Goal: Task Accomplishment & Management: Use online tool/utility

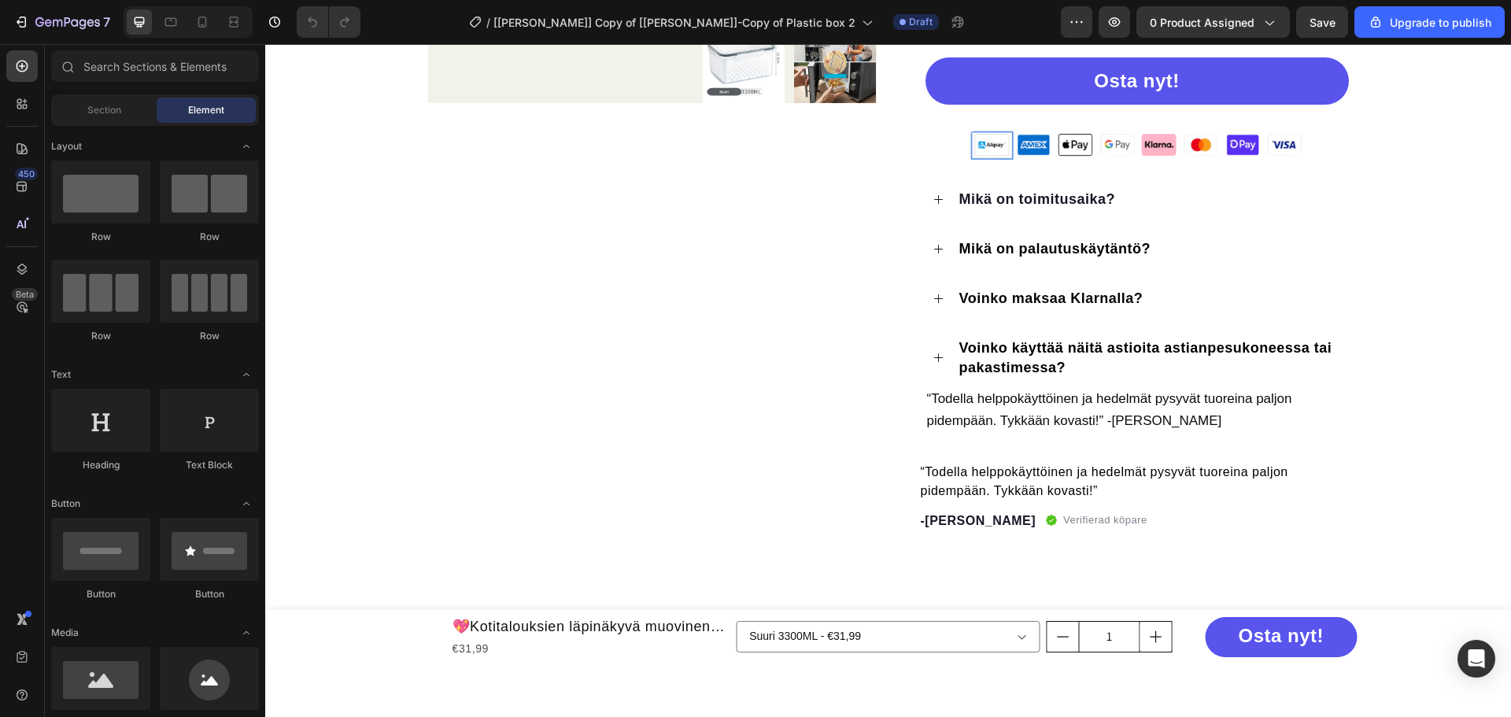
scroll to position [551, 0]
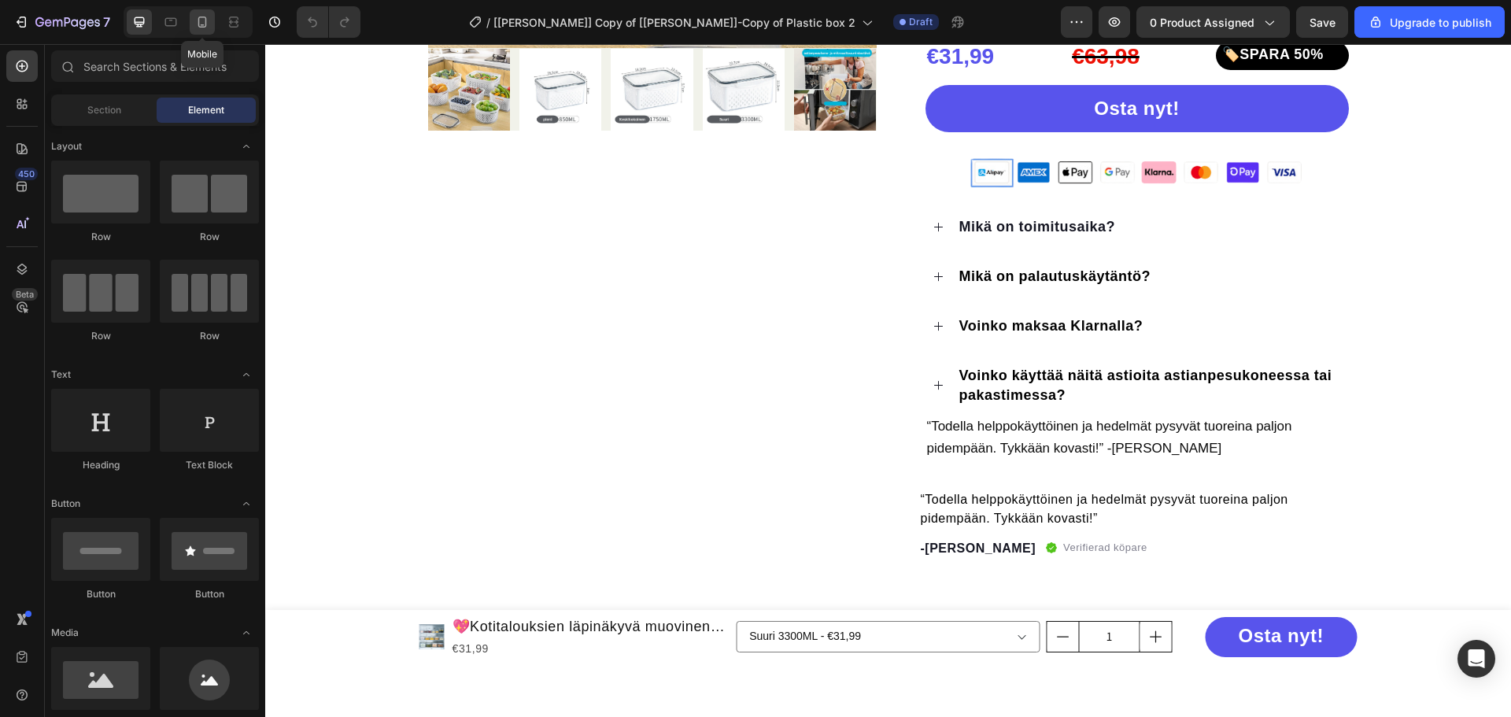
click at [201, 24] on icon at bounding box center [202, 22] width 16 height 16
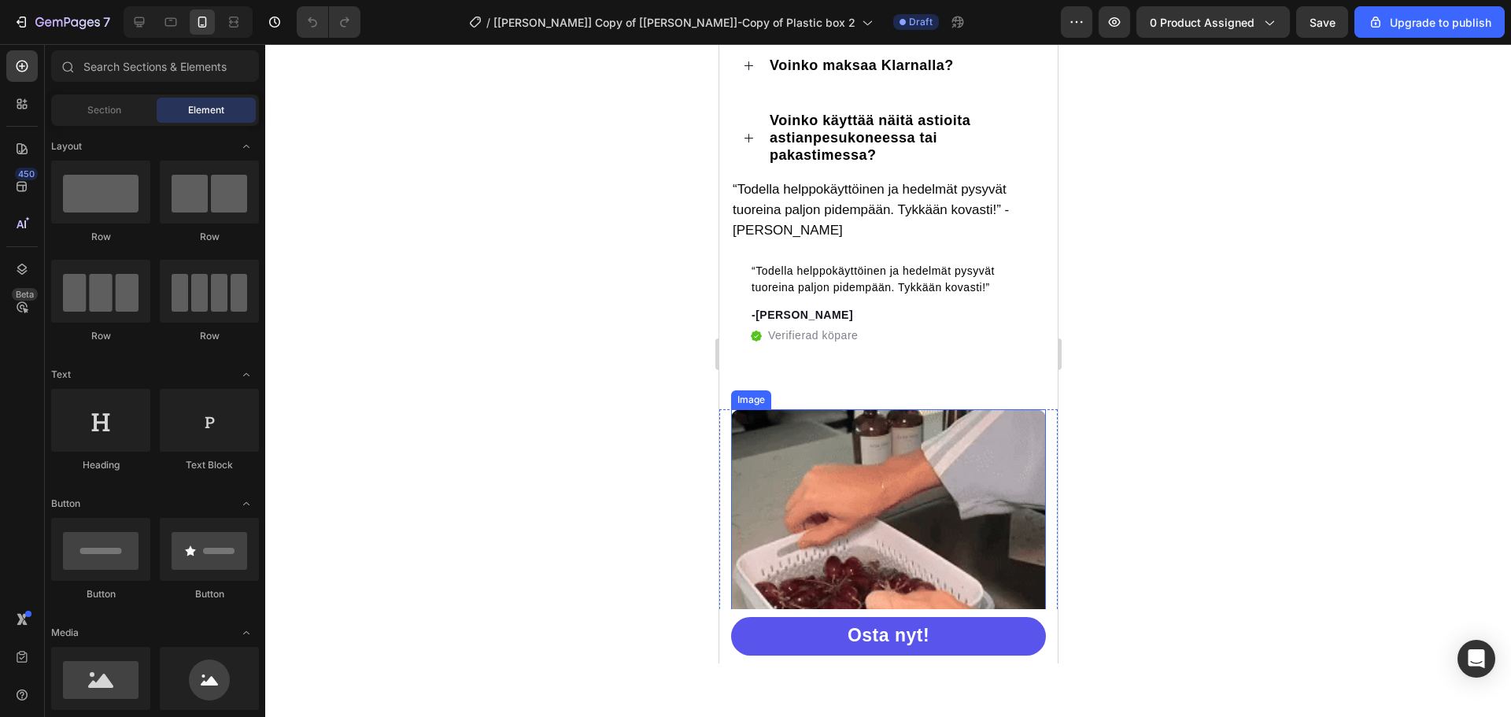
scroll to position [1240, 0]
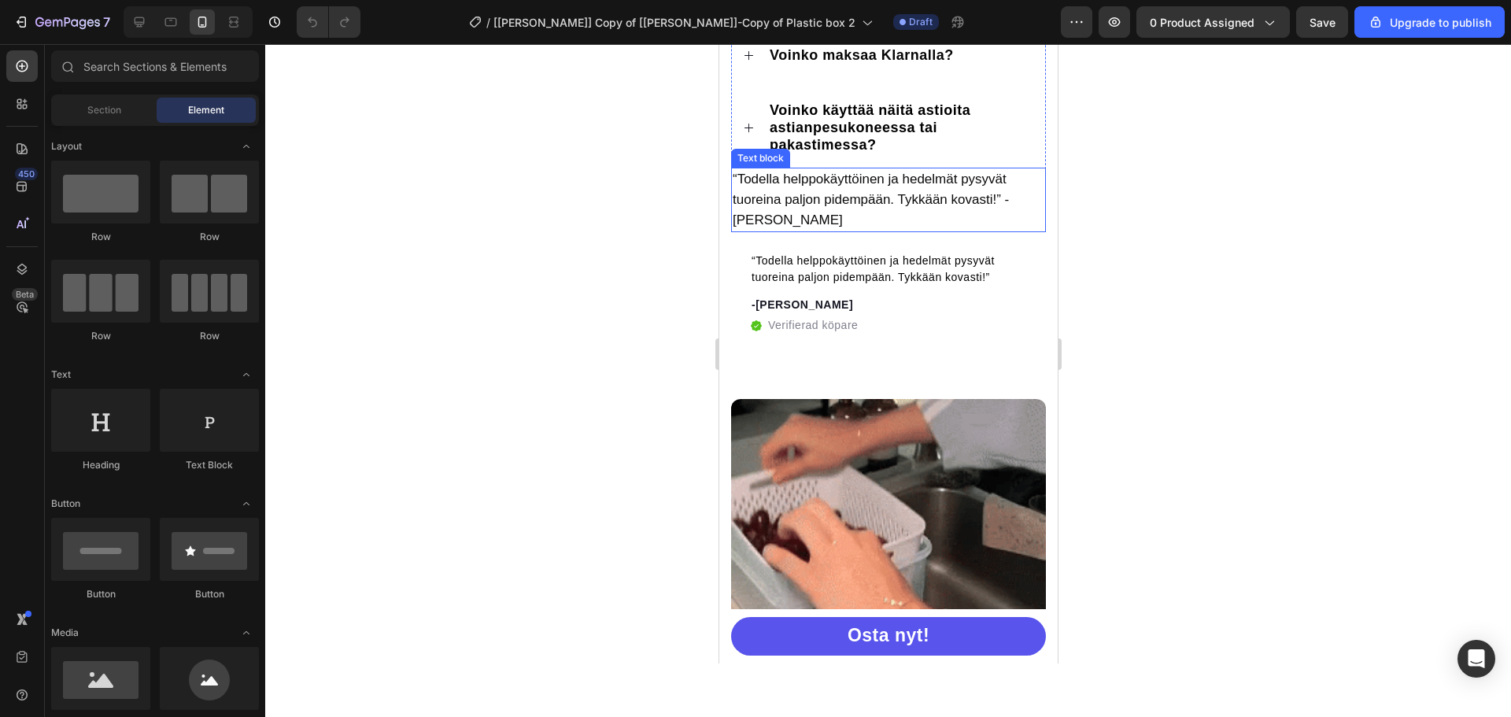
click at [819, 191] on span "“Todella helppokäyttöinen ja hedelmät pysyvät tuoreina paljon pidempään. Tykkää…" at bounding box center [870, 200] width 276 height 56
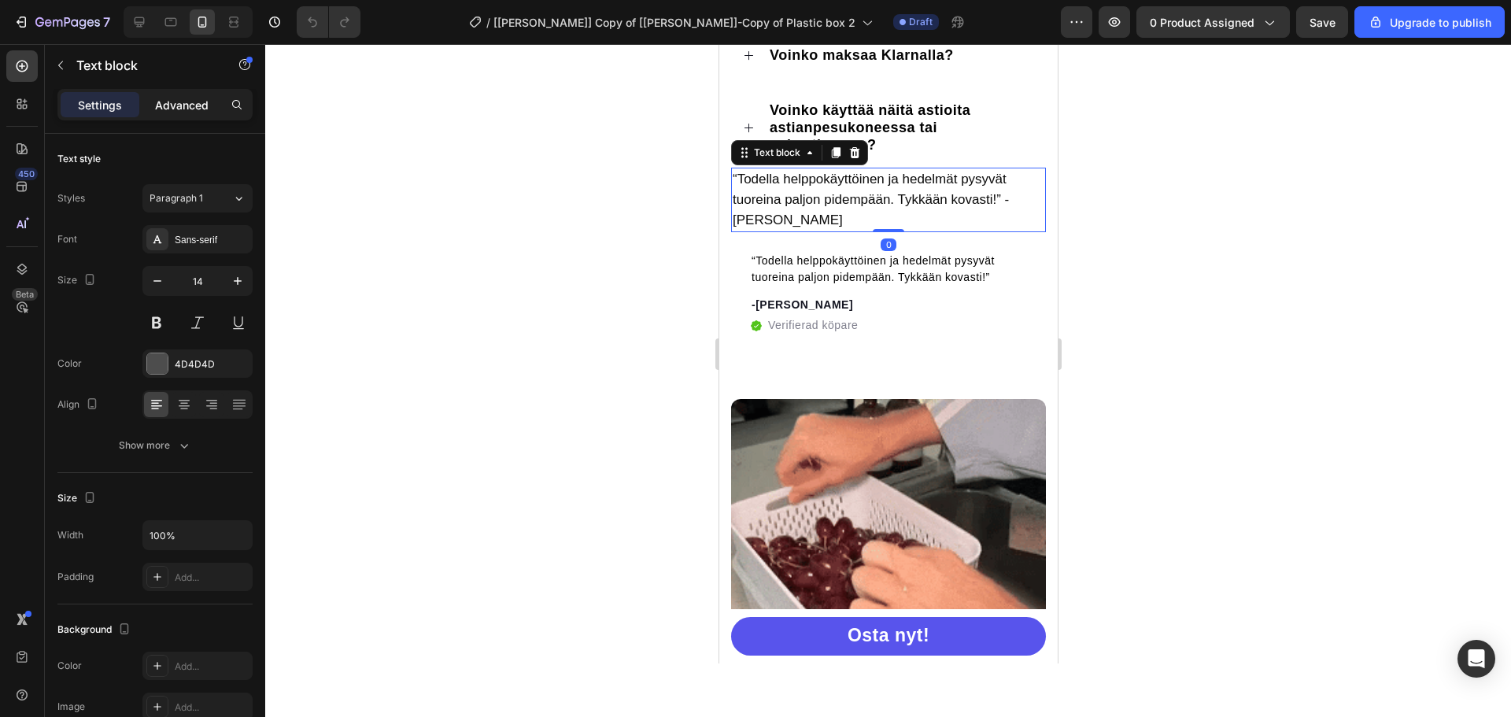
click at [187, 106] on p "Advanced" at bounding box center [182, 105] width 54 height 17
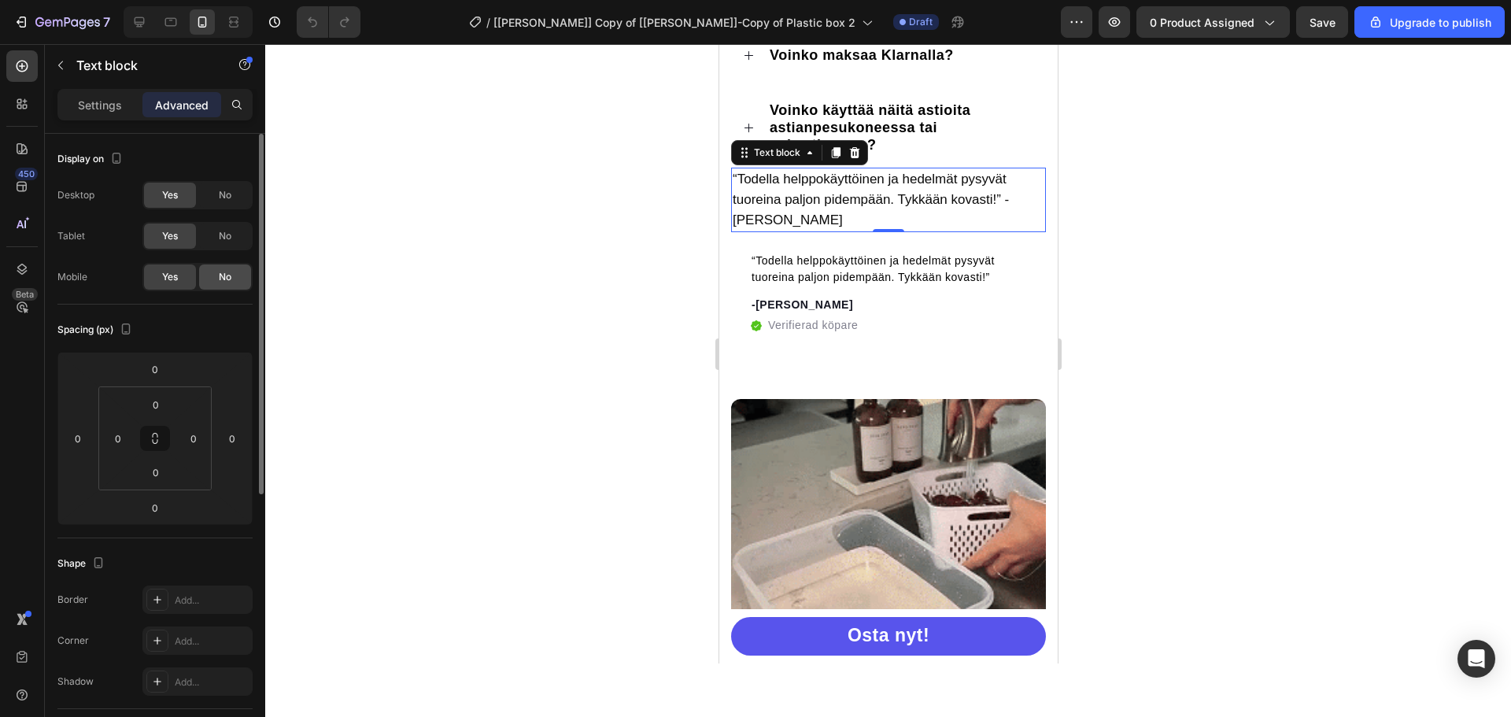
click at [230, 276] on span "No" at bounding box center [225, 277] width 13 height 14
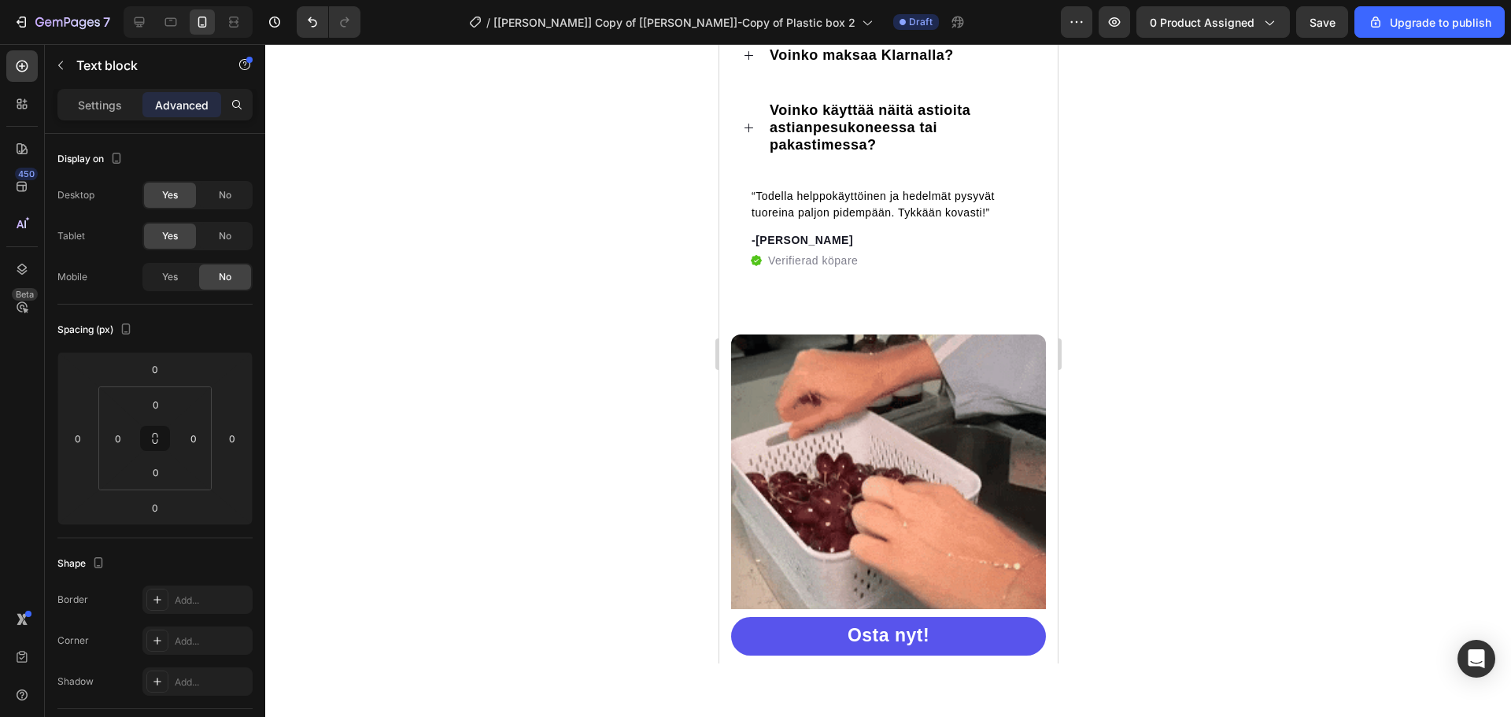
click at [1196, 246] on div at bounding box center [888, 380] width 1246 height 673
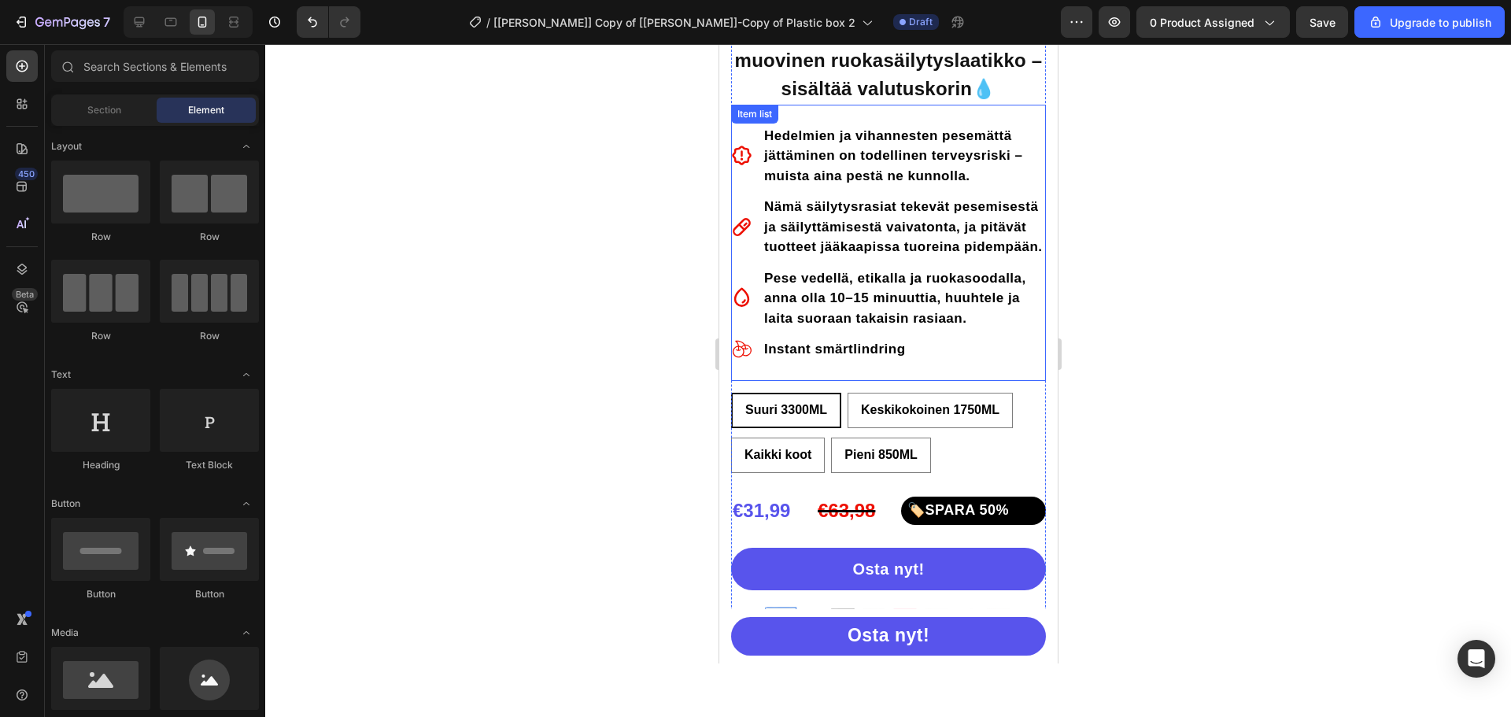
scroll to position [531, 0]
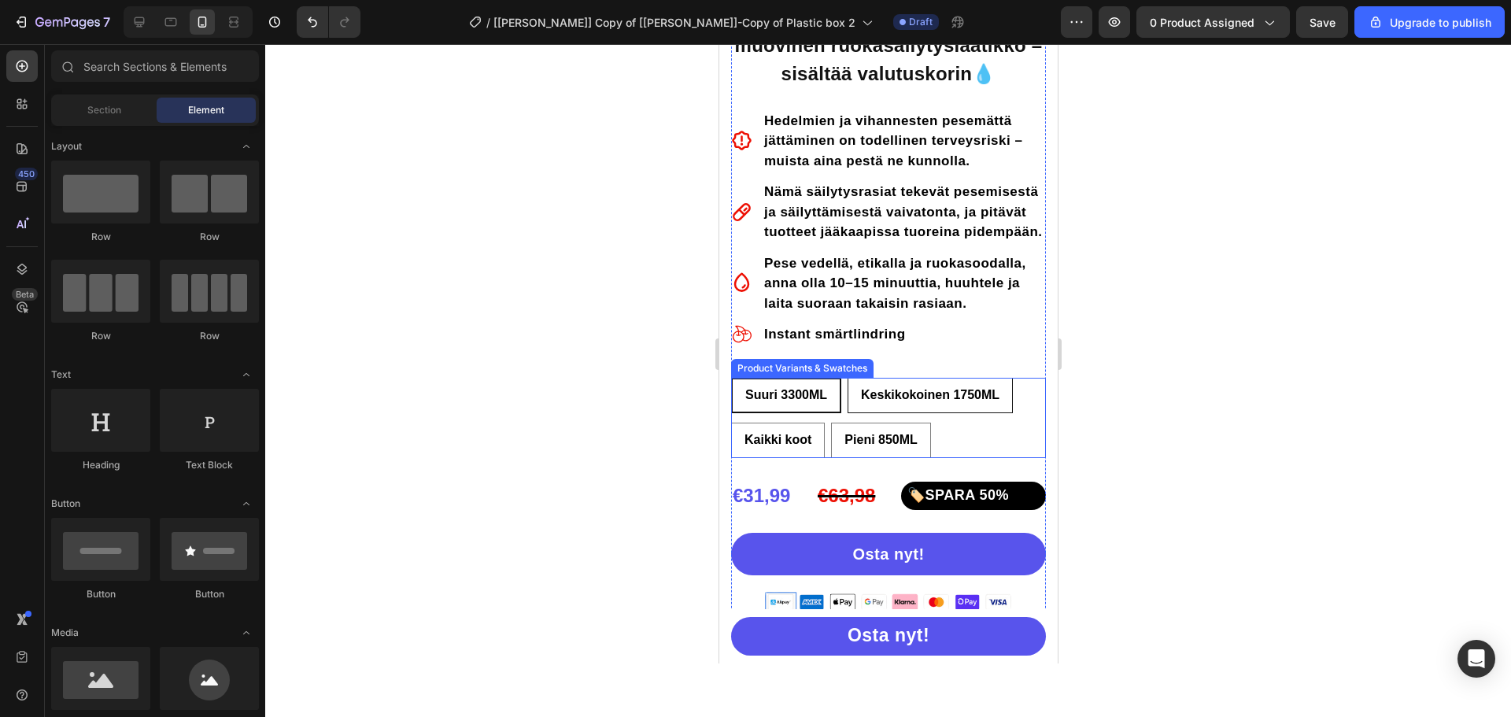
click at [898, 410] on div "Keskikokoinen 1750ML" at bounding box center [930, 395] width 164 height 35
click at [847, 378] on input "Keskikokoinen 1750ML Keskikokoinen 1750ML Keskikokoinen 1750ML" at bounding box center [846, 377] width 1 height 1
radio input "true"
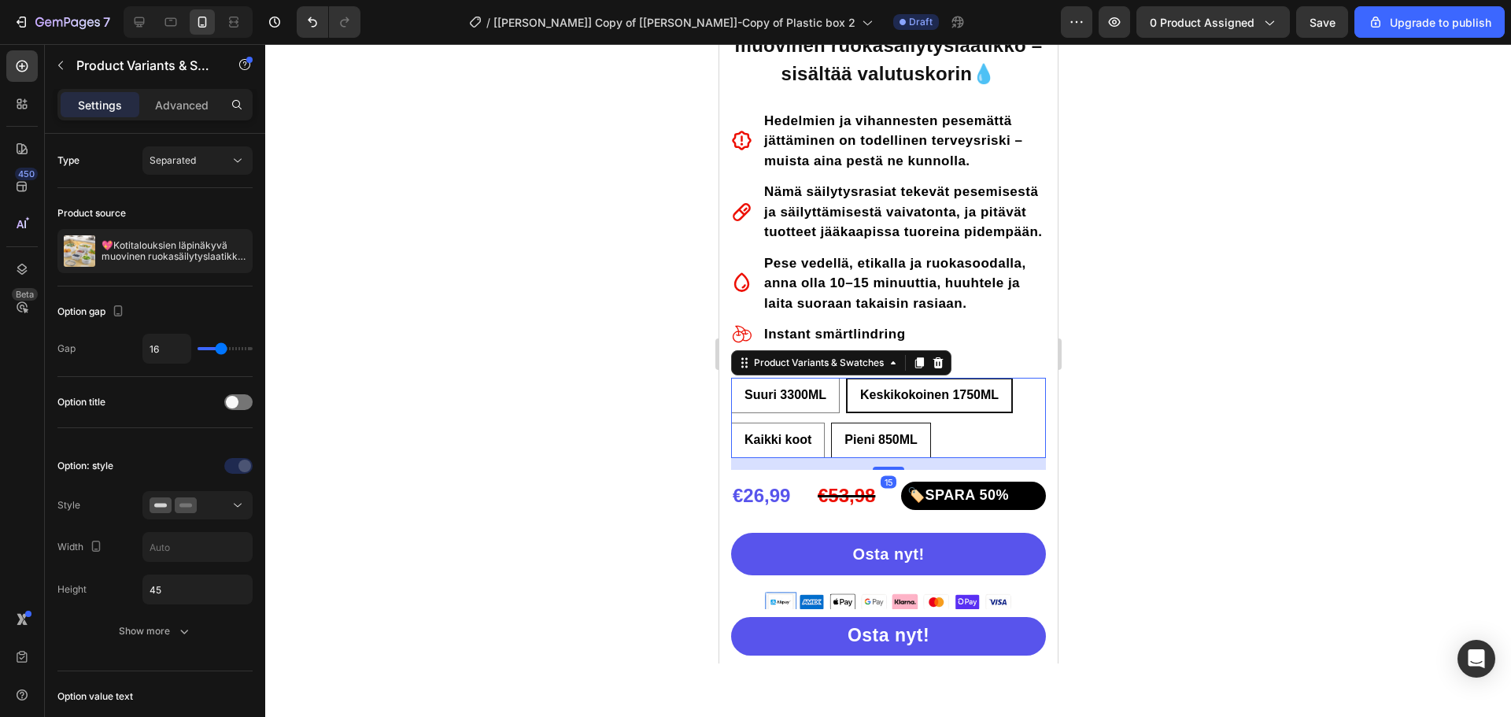
click at [883, 433] on div "Pieni 850ML" at bounding box center [880, 440] width 98 height 35
click at [830, 423] on input "Pieni 850ML Pieni 850ML Pieni 850ML" at bounding box center [830, 422] width 1 height 1
radio input "true"
click at [796, 446] on span "Kaikki koot" at bounding box center [777, 439] width 67 height 13
click at [730, 423] on input "Kaikki koot Kaikki koot Kaikki koot" at bounding box center [730, 422] width 1 height 1
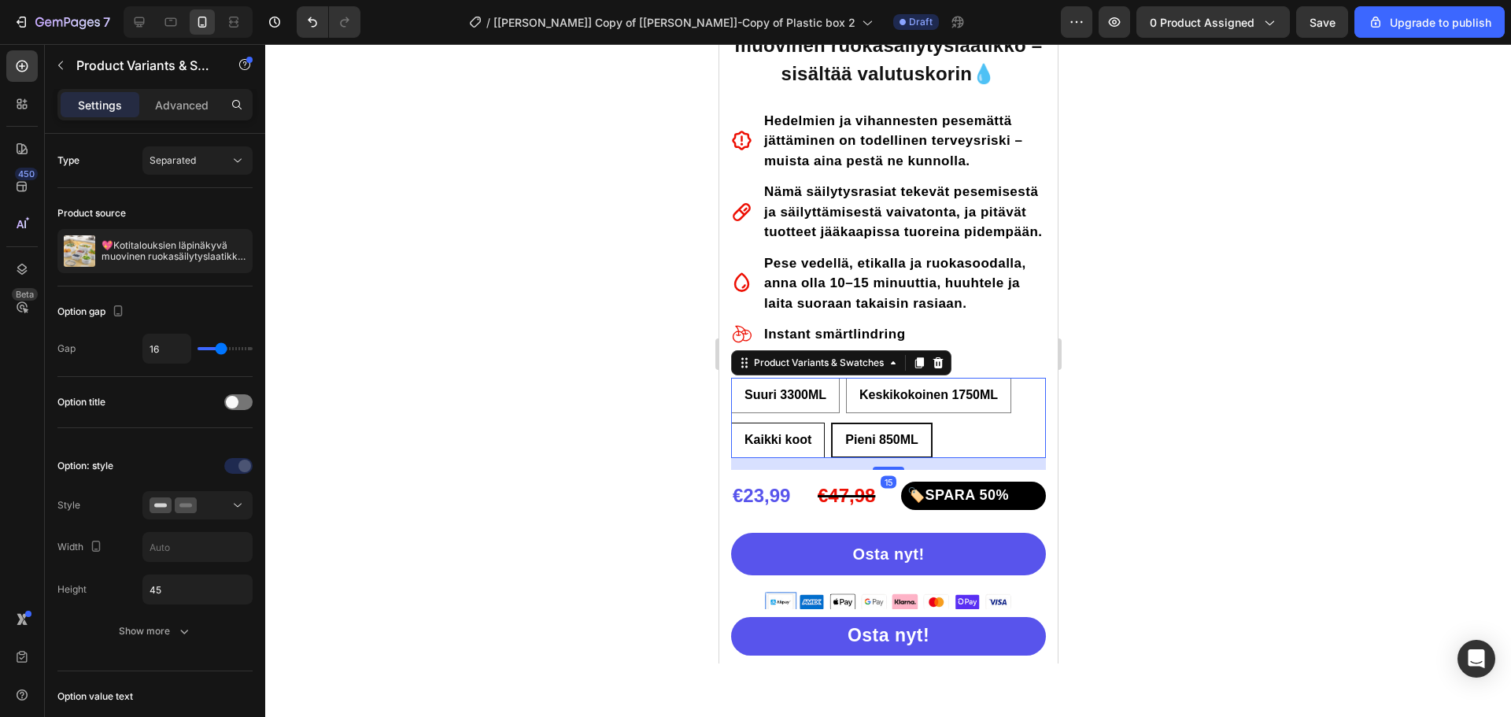
radio input "true"
click at [903, 401] on span "Keskikokoinen 1750ML" at bounding box center [928, 394] width 139 height 13
click at [845, 378] on input "Keskikokoinen 1750ML Keskikokoinen 1750ML Keskikokoinen 1750ML" at bounding box center [845, 377] width 1 height 1
radio input "true"
click at [812, 401] on span "Suuri 3300ML" at bounding box center [785, 394] width 82 height 13
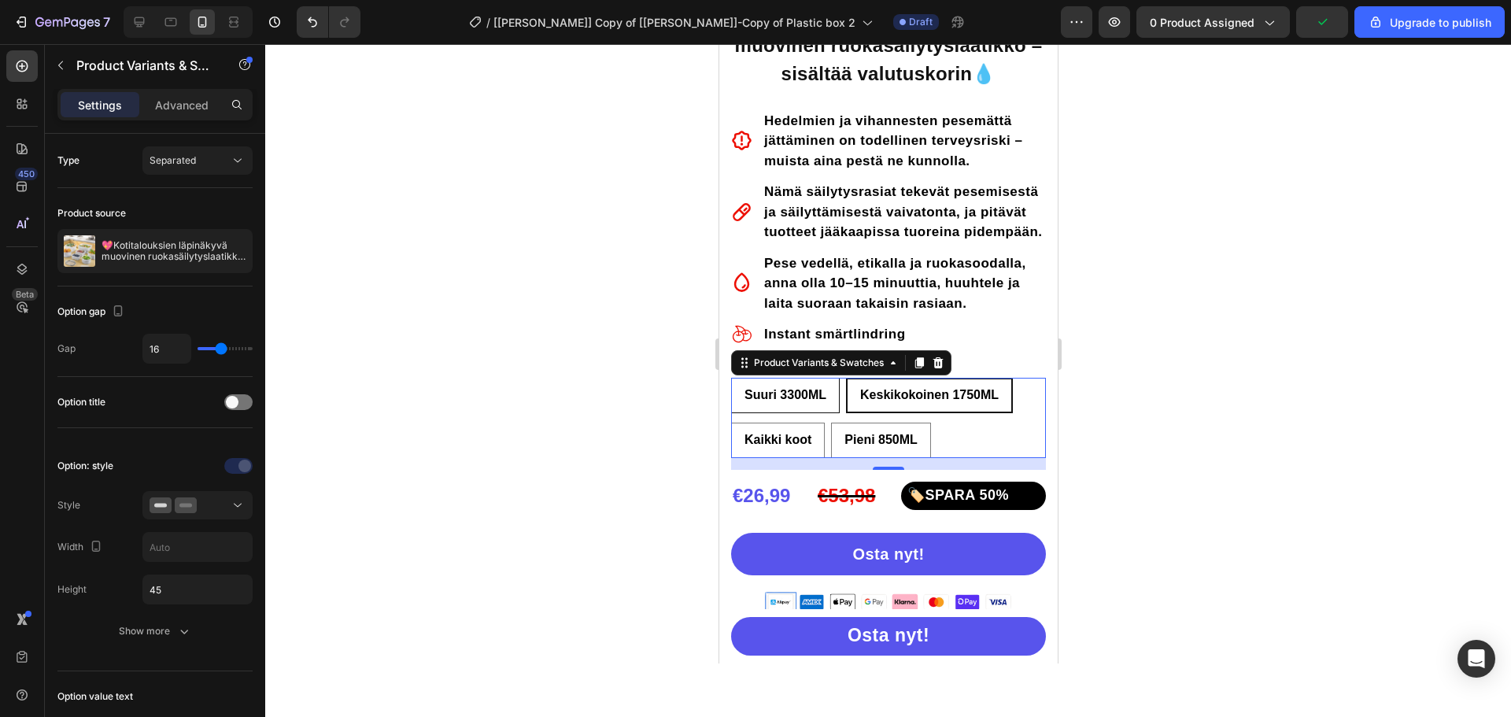
click at [730, 378] on input "Suuri 3300ML Suuri 3300ML Suuri 3300ML" at bounding box center [730, 377] width 1 height 1
radio input "true"
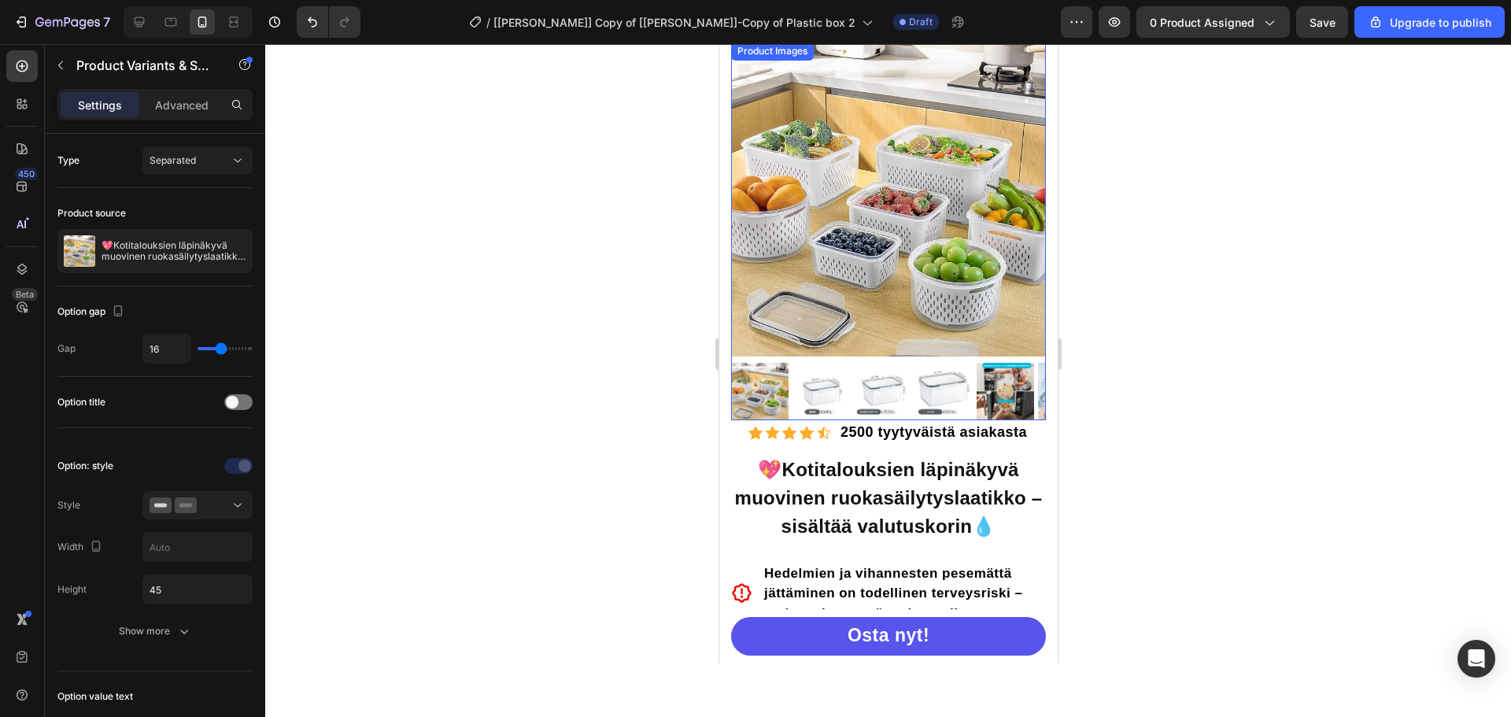
scroll to position [0, 0]
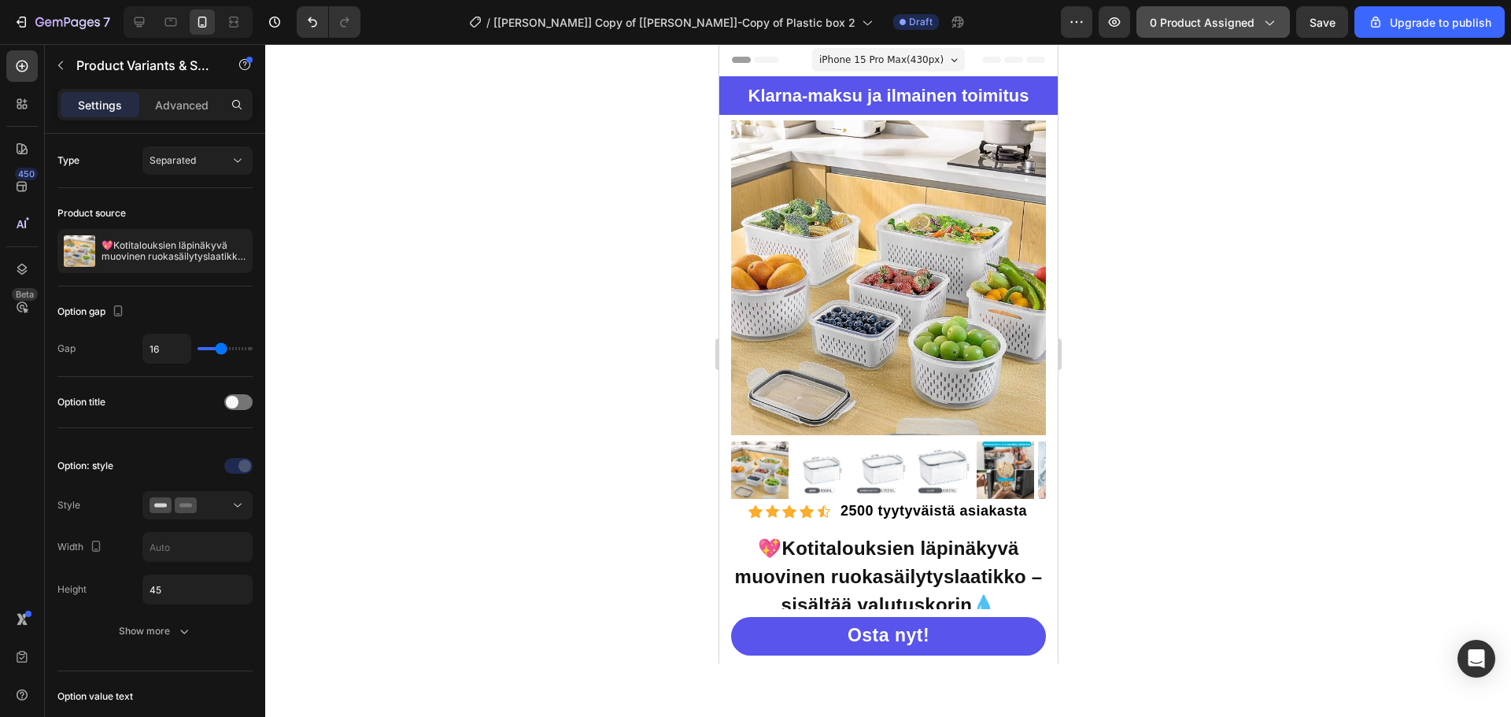
click at [1190, 29] on span "0 product assigned" at bounding box center [1202, 22] width 105 height 17
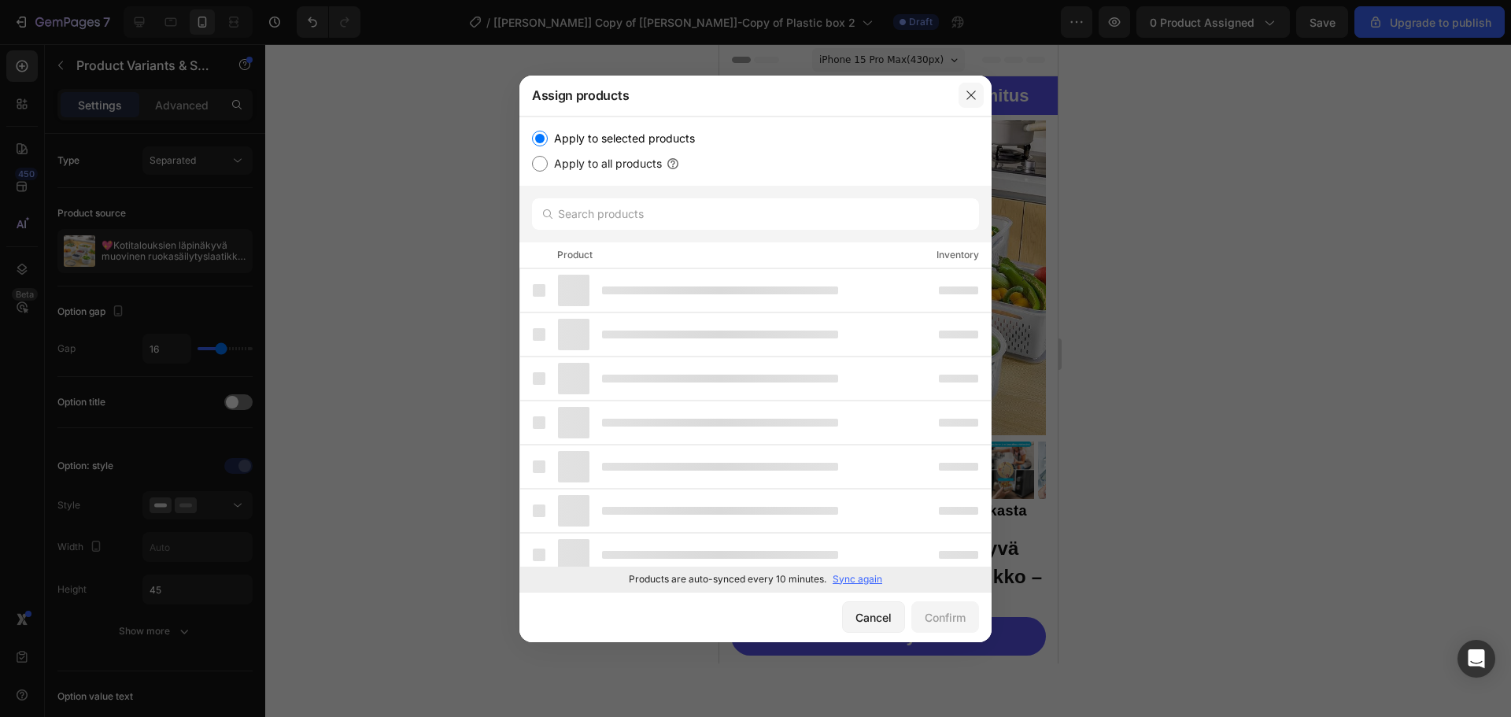
drag, startPoint x: 971, startPoint y: 95, endPoint x: 243, endPoint y: 53, distance: 728.5
click at [971, 95] on icon "button" at bounding box center [971, 95] width 13 height 13
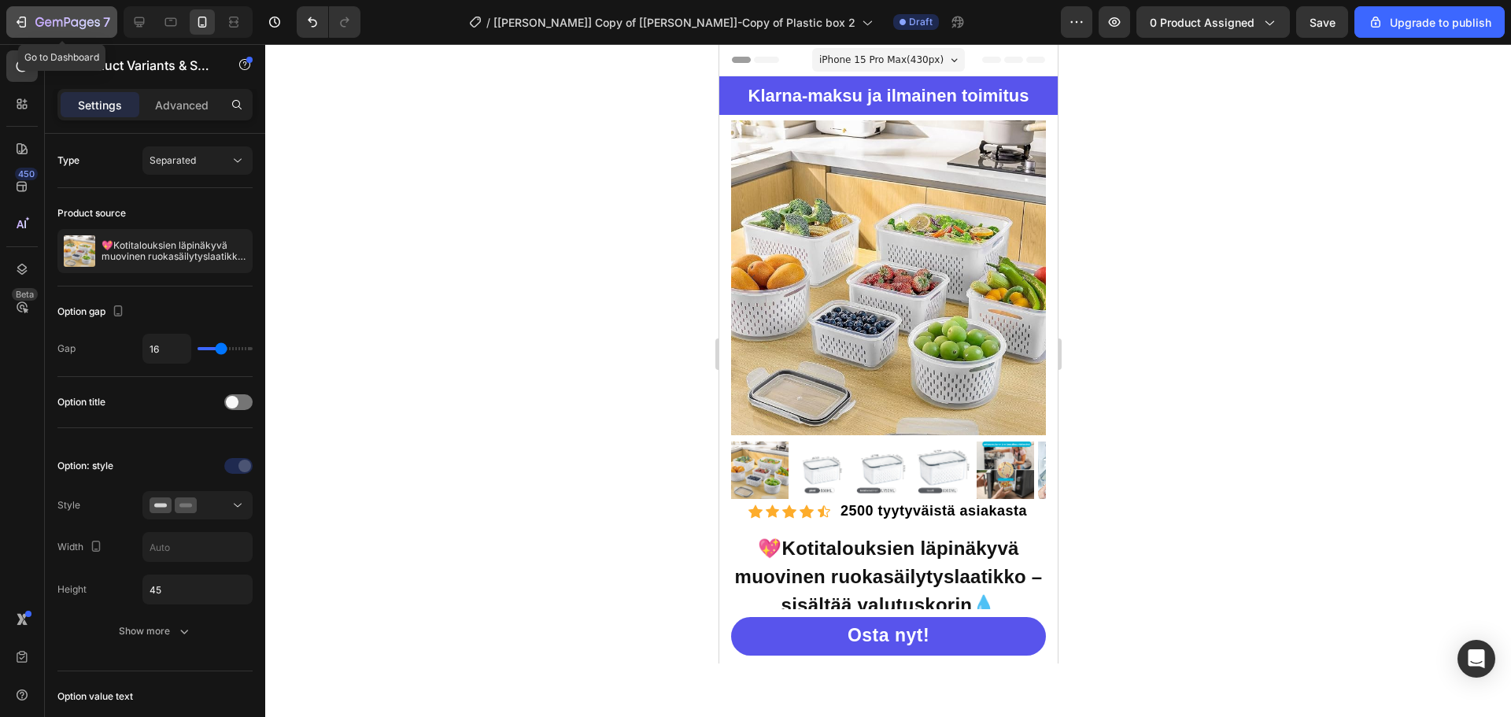
click at [41, 28] on icon "button" at bounding box center [67, 23] width 65 height 13
